Goal: Find contact information: Find contact information

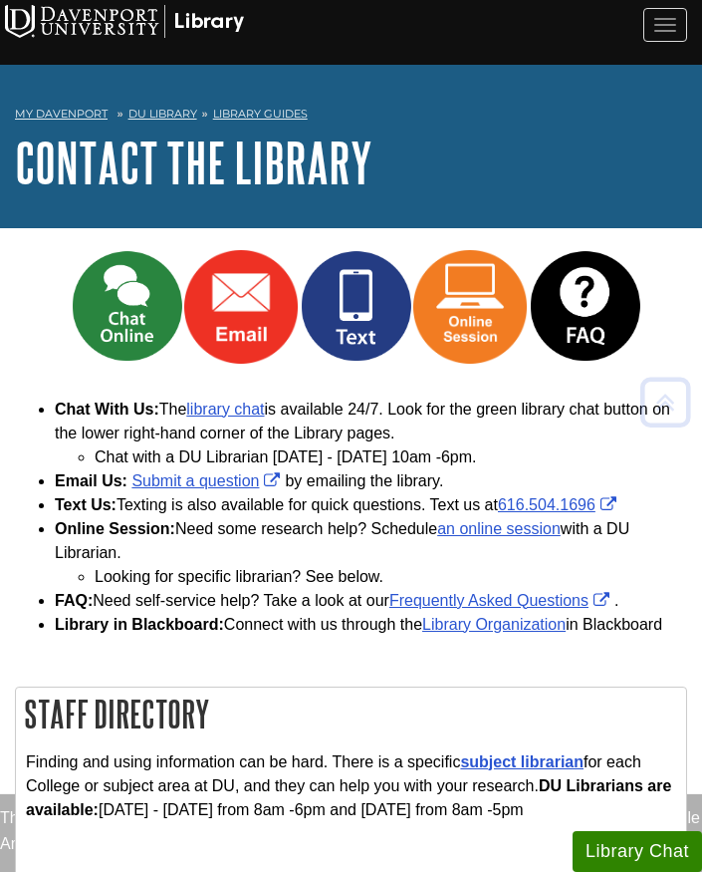
scroll to position [686, 0]
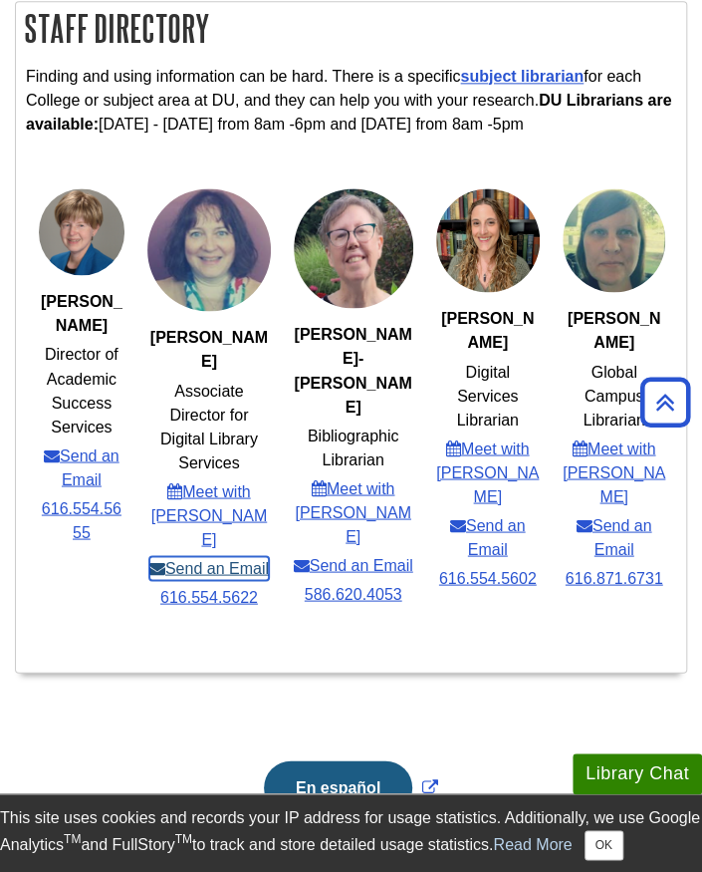
click at [227, 556] on link "Send an Email" at bounding box center [209, 568] width 120 height 24
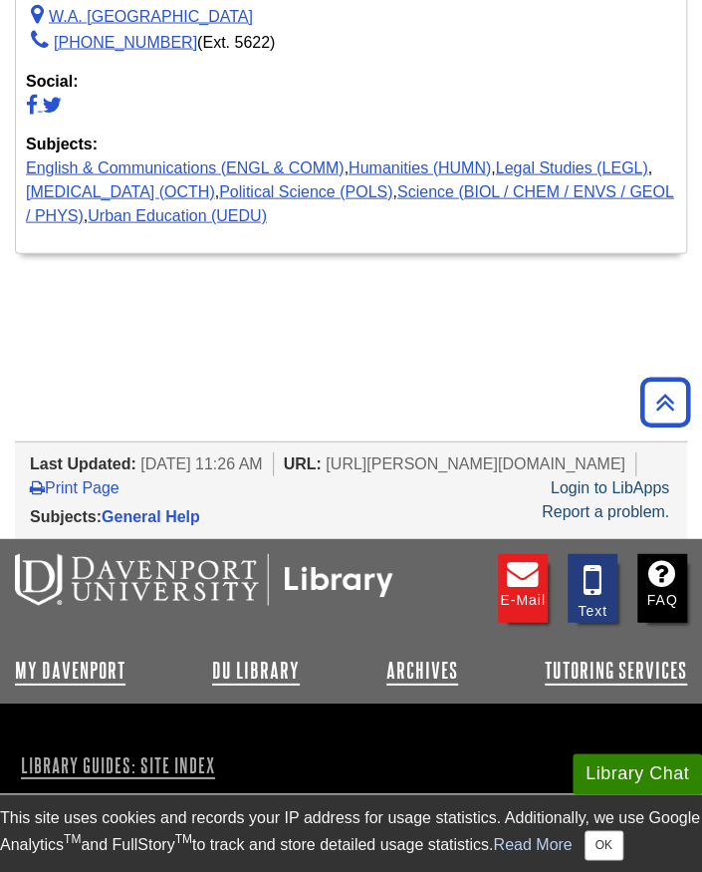
scroll to position [1083, 0]
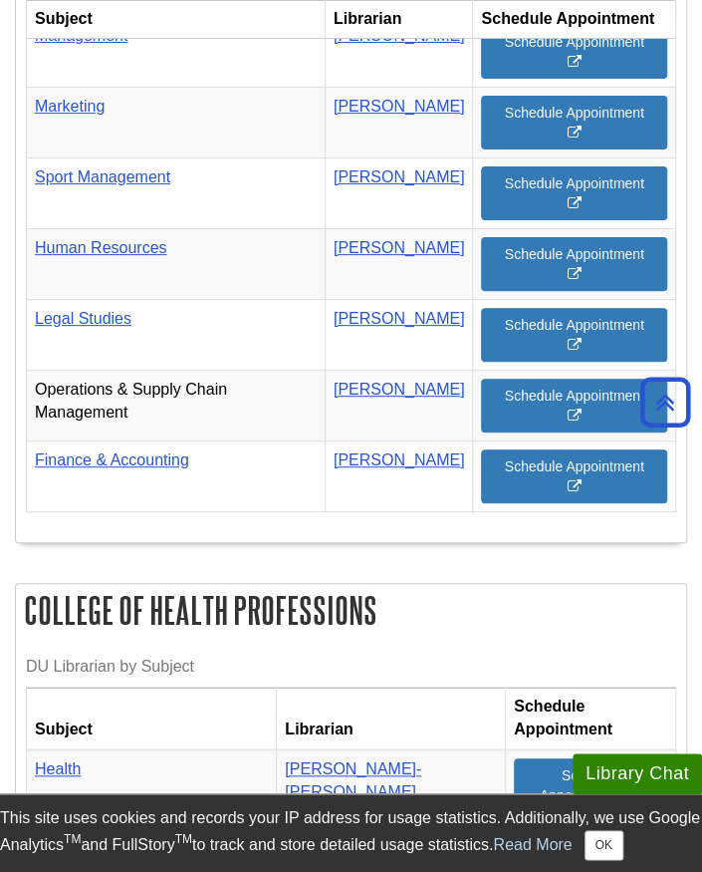
scroll to position [2118, 0]
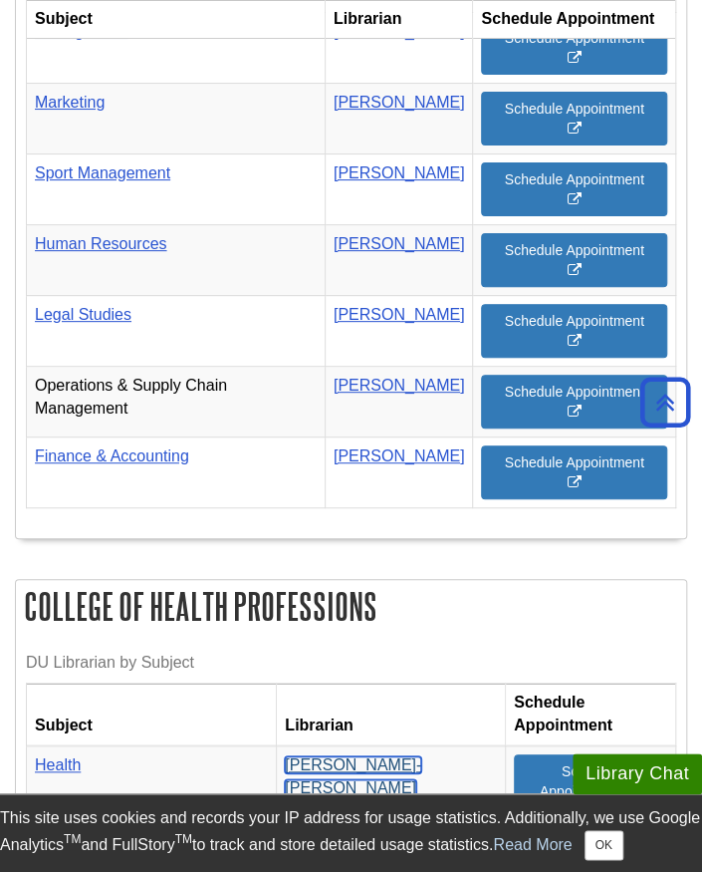
click at [368, 756] on link "[PERSON_NAME]-[PERSON_NAME]" at bounding box center [353, 776] width 137 height 40
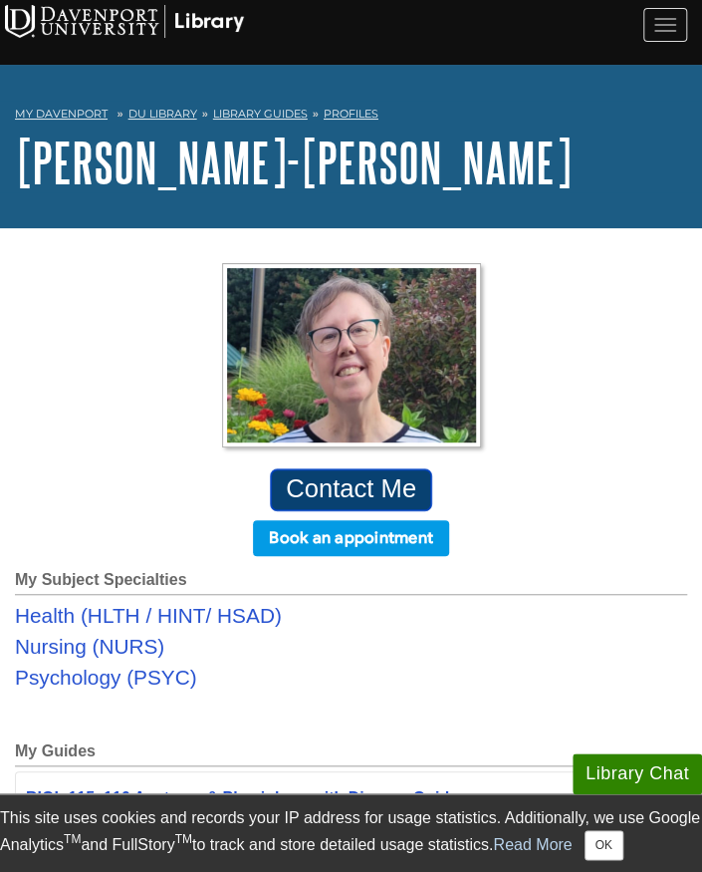
click at [367, 490] on link "Contact Me" at bounding box center [351, 489] width 163 height 43
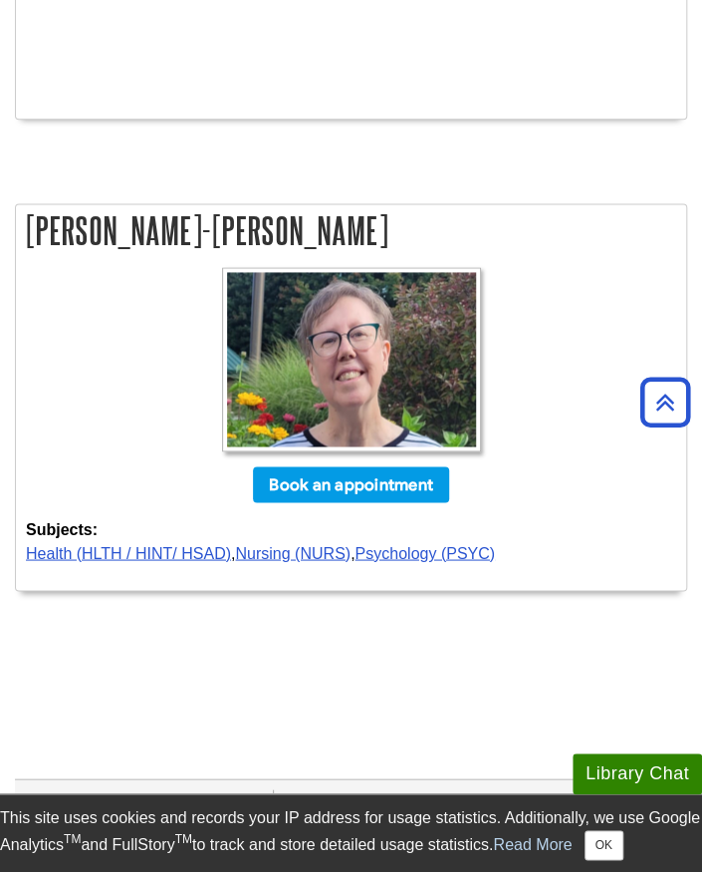
scroll to position [619, 0]
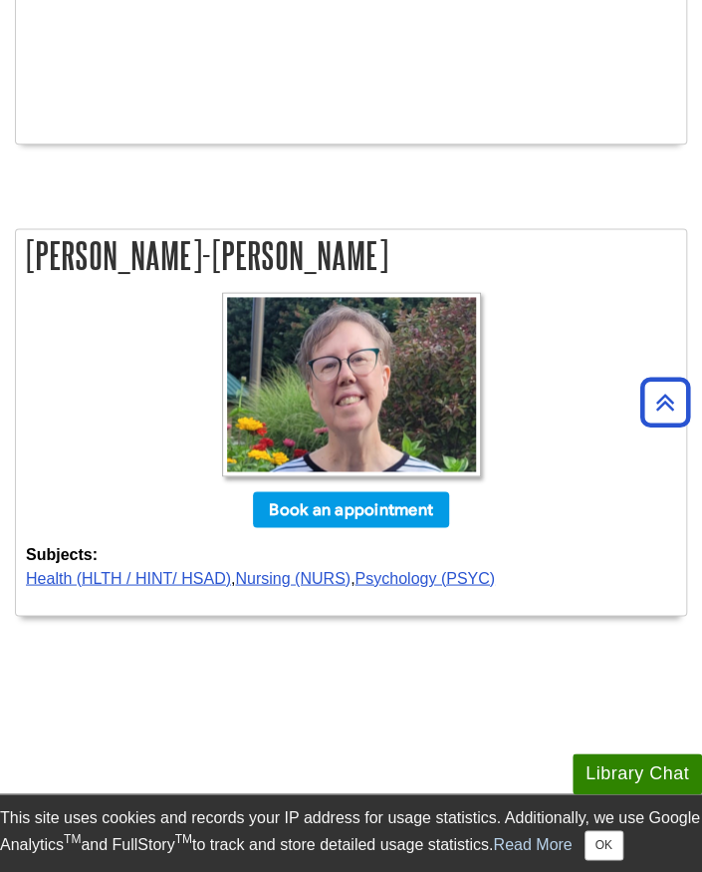
drag, startPoint x: 231, startPoint y: 241, endPoint x: 26, endPoint y: 266, distance: 206.8
click at [26, 266] on h2 "[PERSON_NAME]-[PERSON_NAME]" at bounding box center [351, 255] width 671 height 53
copy h2 "[PERSON_NAME]-[PERSON_NAME]"
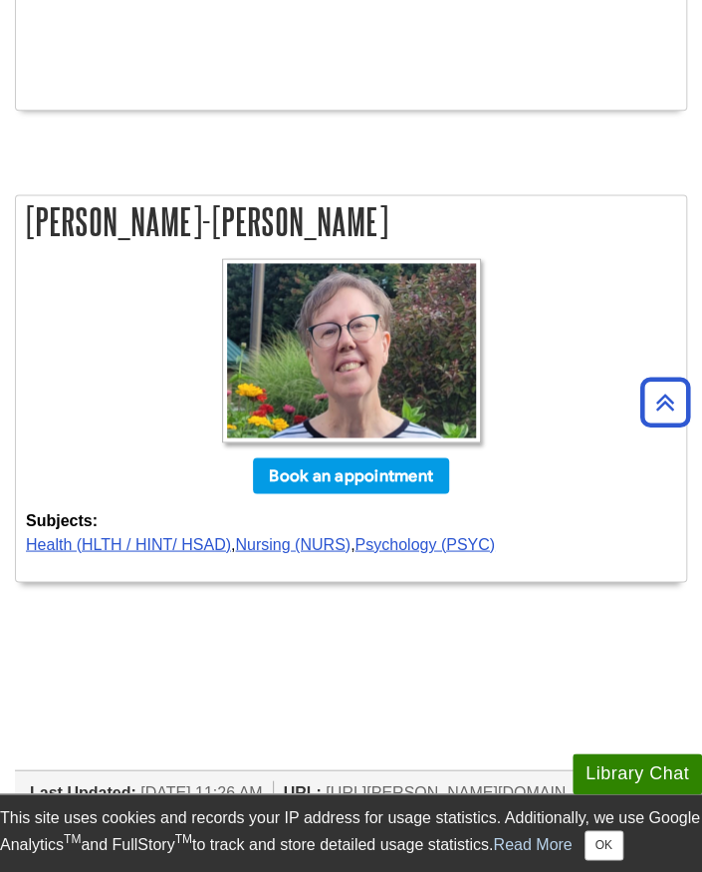
scroll to position [655, 0]
